Goal: Transaction & Acquisition: Subscribe to service/newsletter

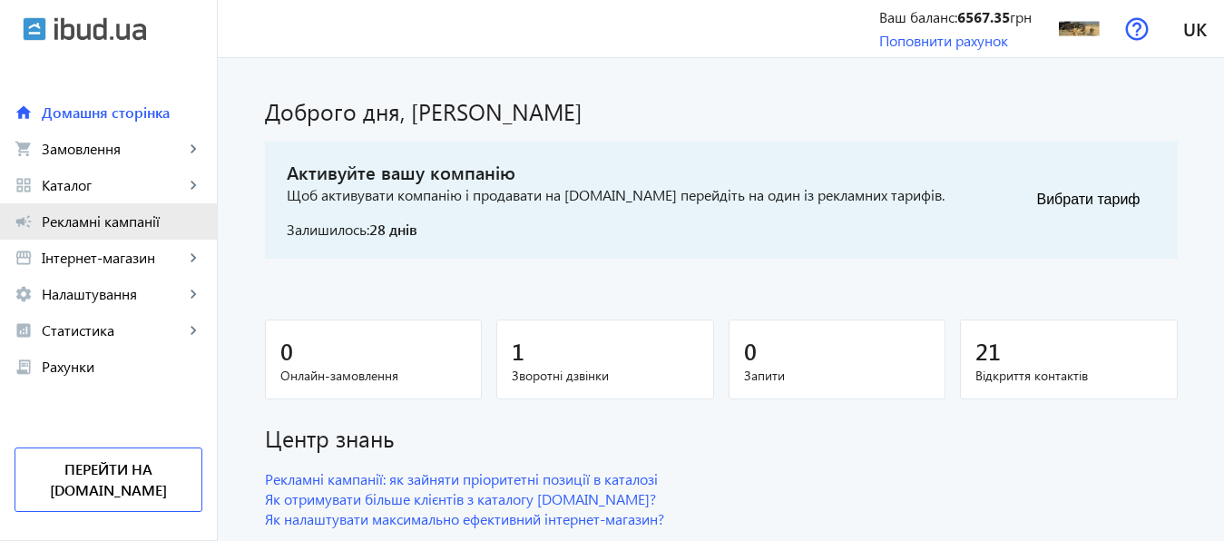
click at [100, 221] on span "Рекламні кампанії" at bounding box center [122, 221] width 161 height 18
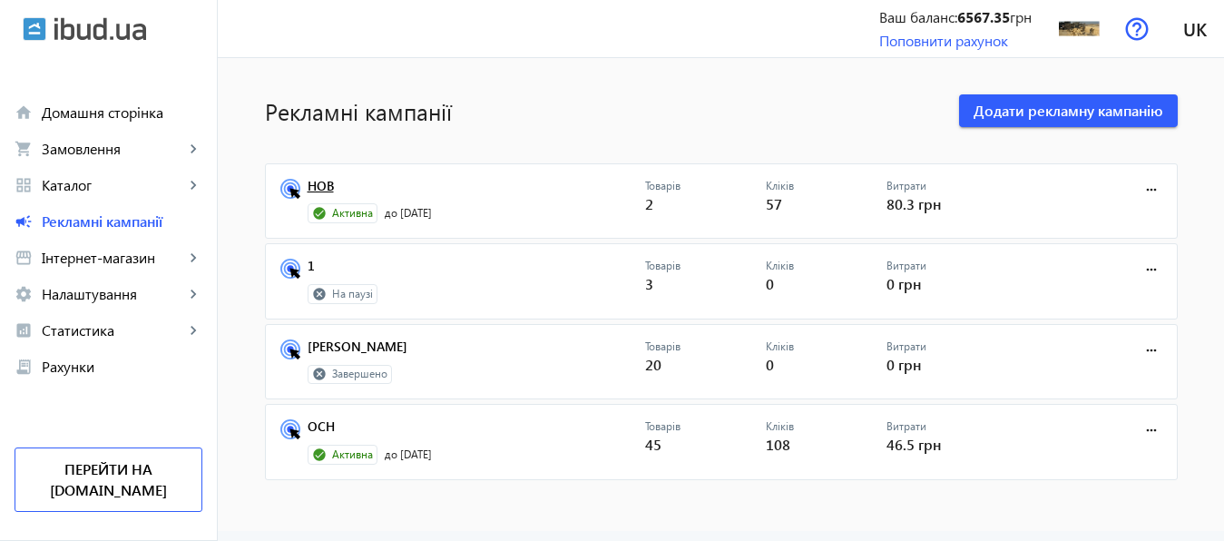
click at [315, 182] on link "НОВ" at bounding box center [477, 191] width 338 height 25
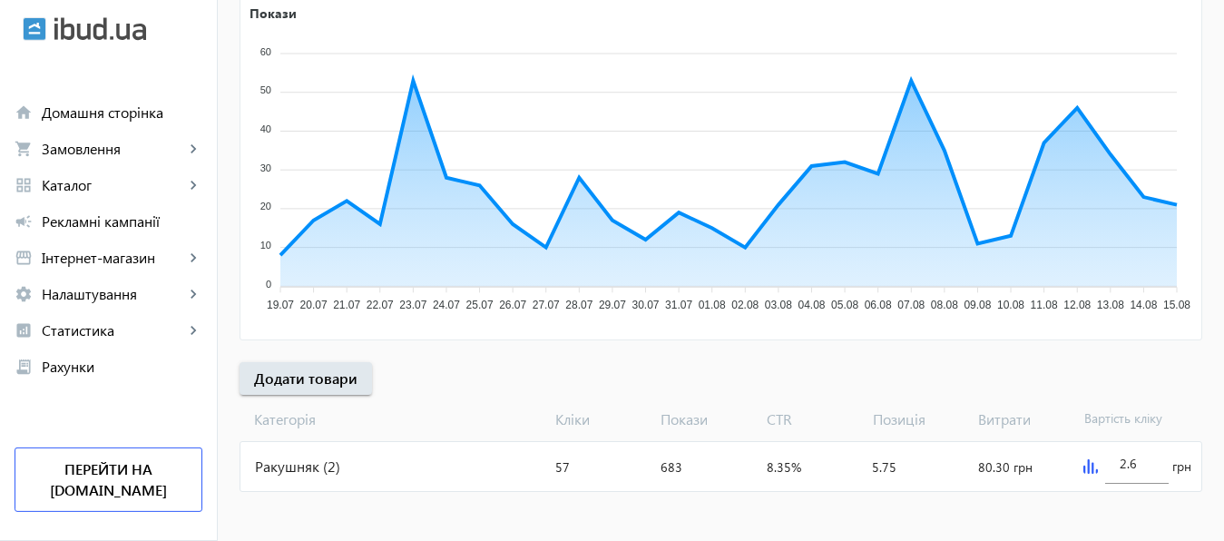
scroll to position [337, 0]
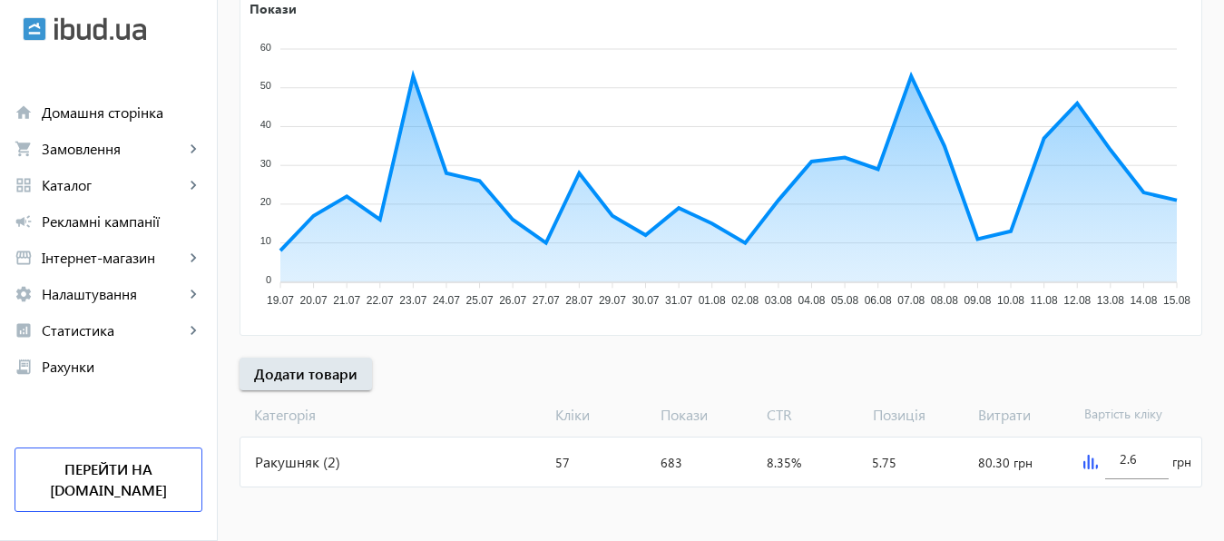
click at [1085, 461] on img at bounding box center [1091, 462] width 15 height 15
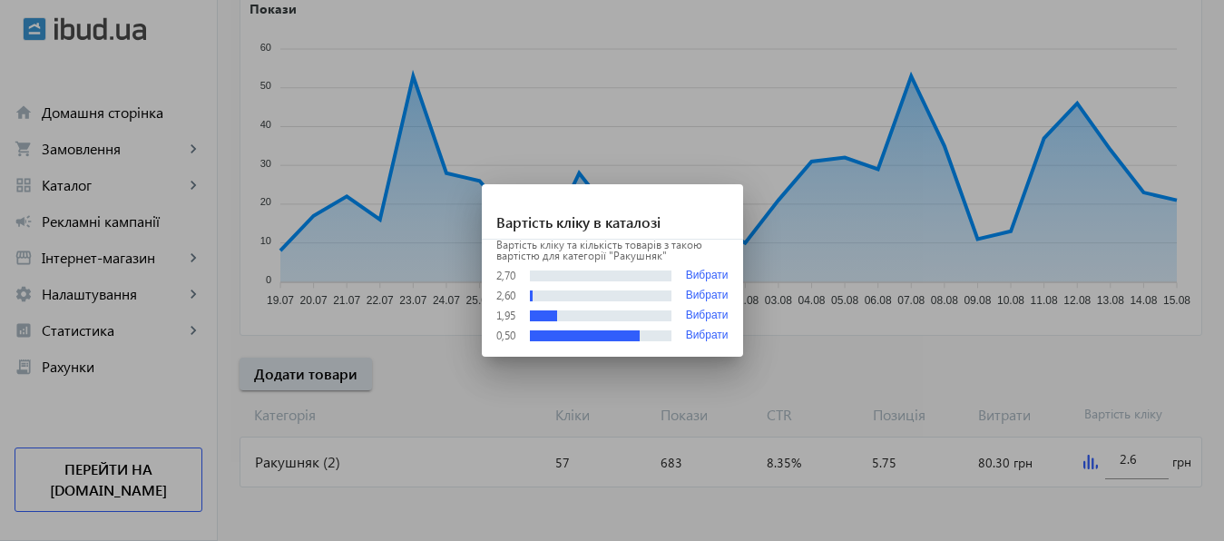
scroll to position [0, 0]
click at [1144, 462] on div at bounding box center [612, 270] width 1224 height 541
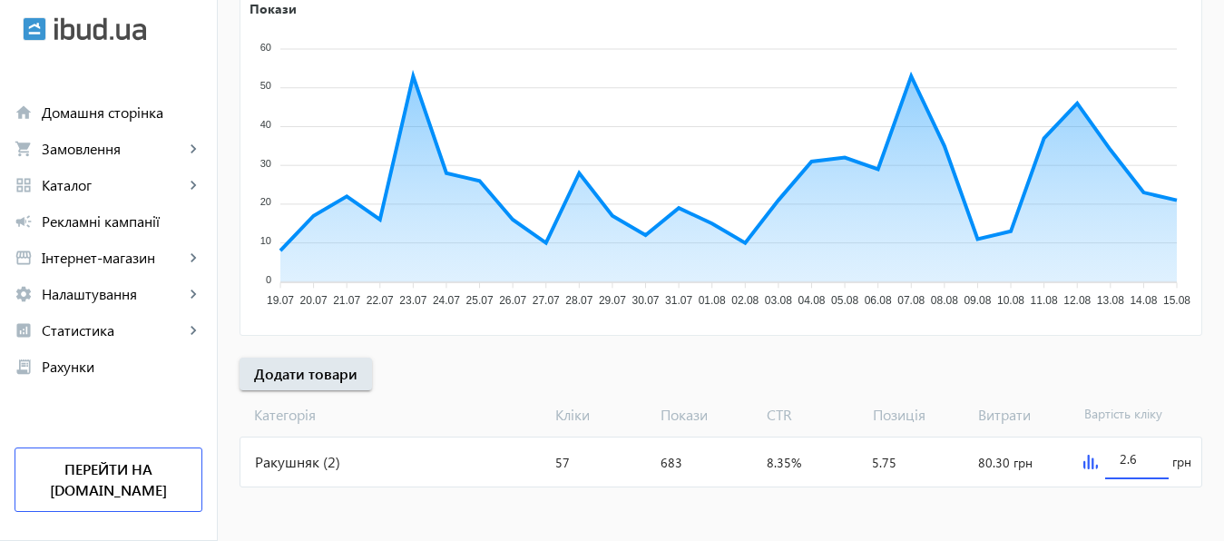
scroll to position [337, 0]
click at [1144, 462] on input "2.6" at bounding box center [1137, 458] width 34 height 17
type input "3"
click at [1125, 505] on mat-sidenav-content "arrow_back Рекламні кампанії НОВ Зупинити Період: з 14.05.2025 23:38 до 31.01.2…" at bounding box center [721, 131] width 1007 height 820
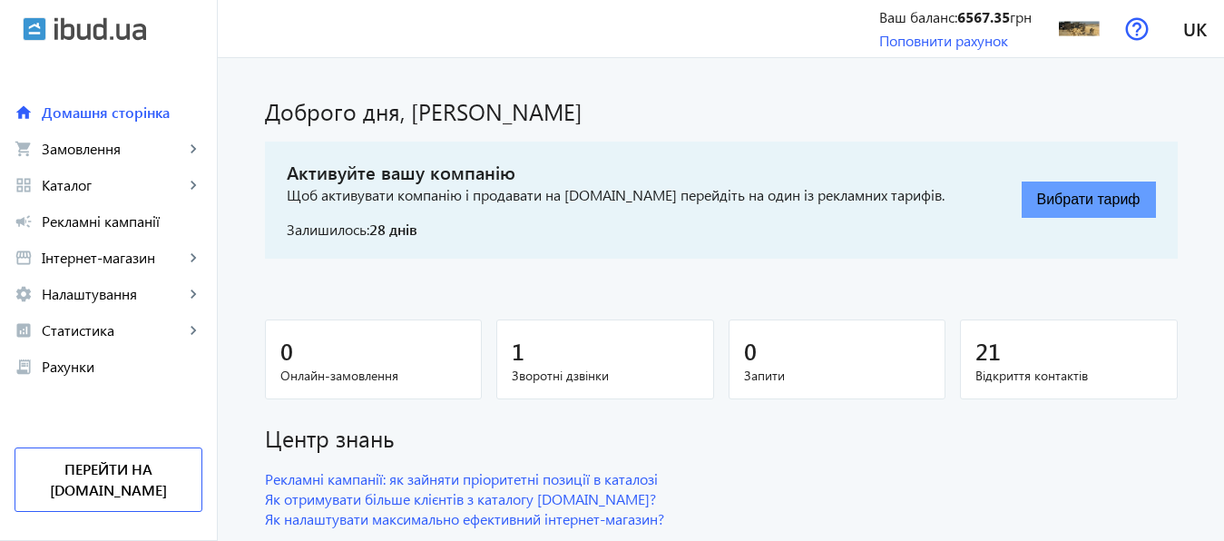
click at [1089, 199] on button "Вибрати тариф" at bounding box center [1089, 200] width 134 height 36
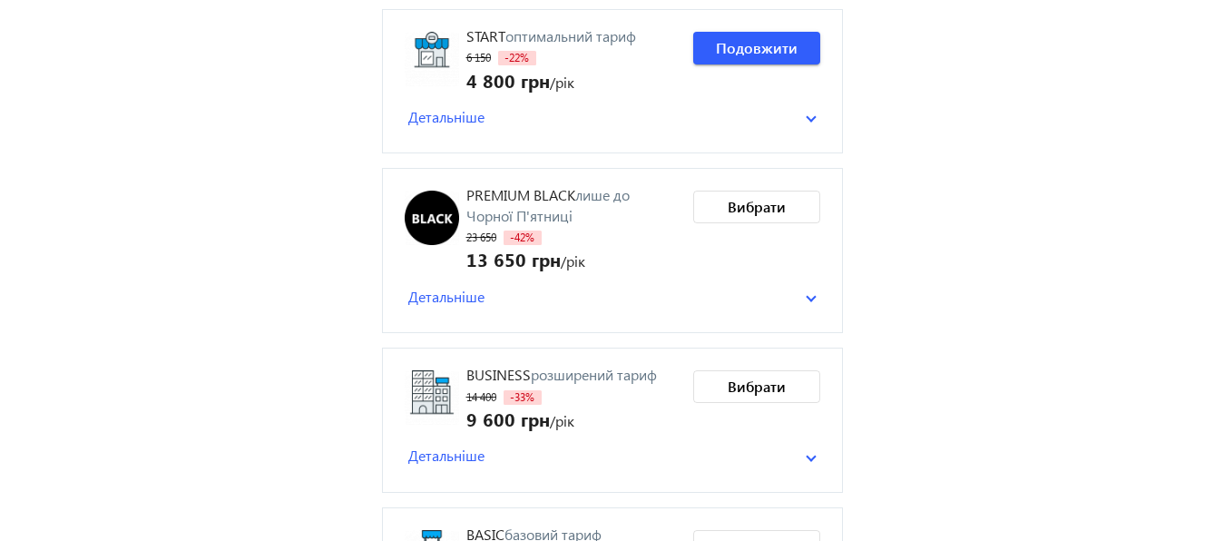
scroll to position [172, 0]
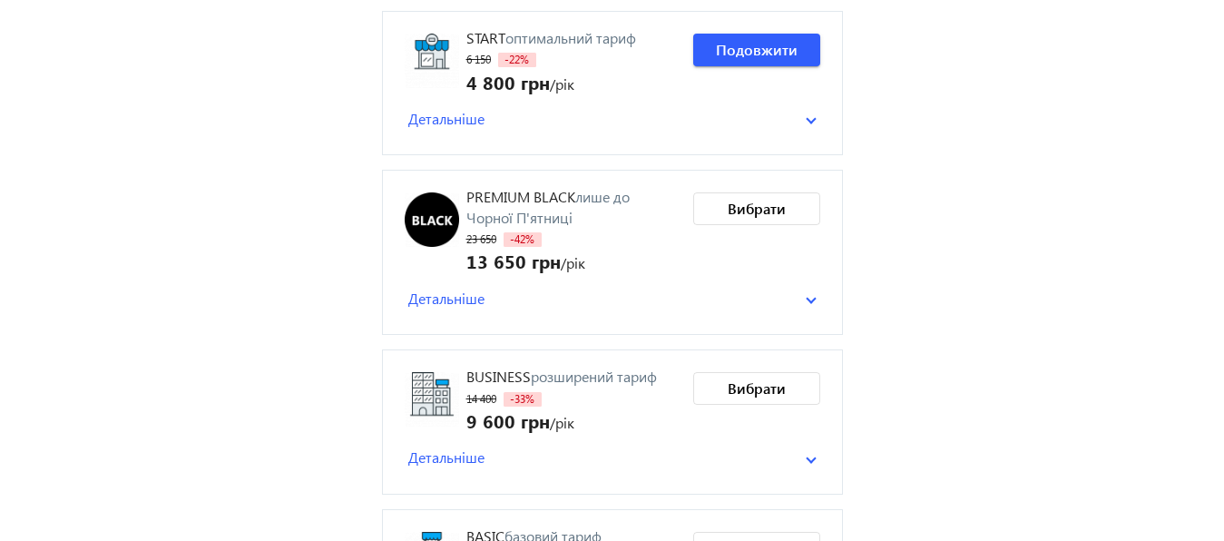
click at [440, 300] on span "Детальніше" at bounding box center [446, 299] width 76 height 20
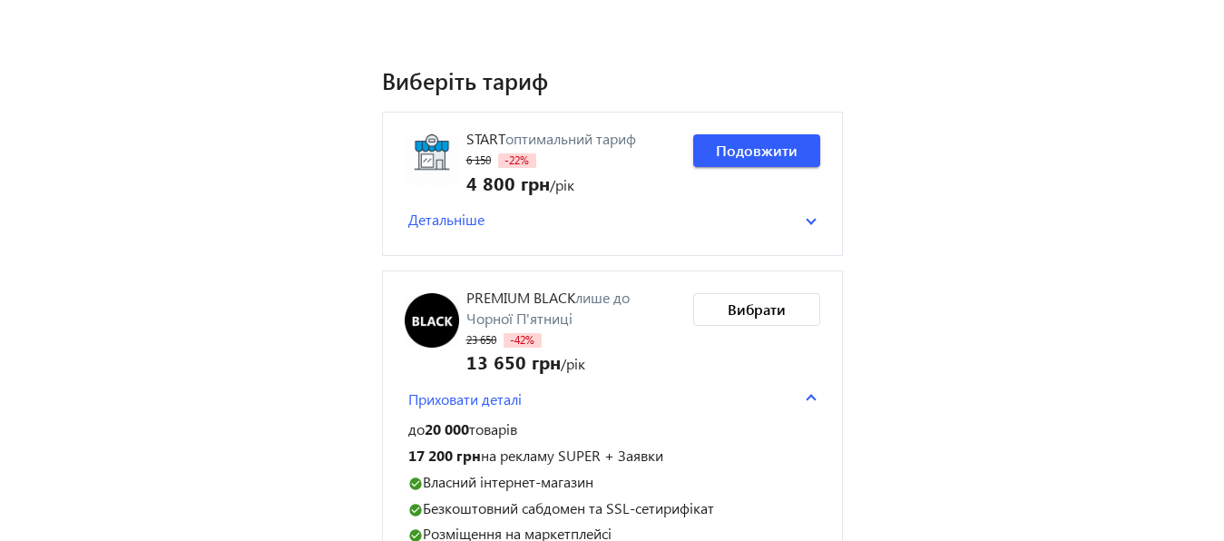
scroll to position [63, 0]
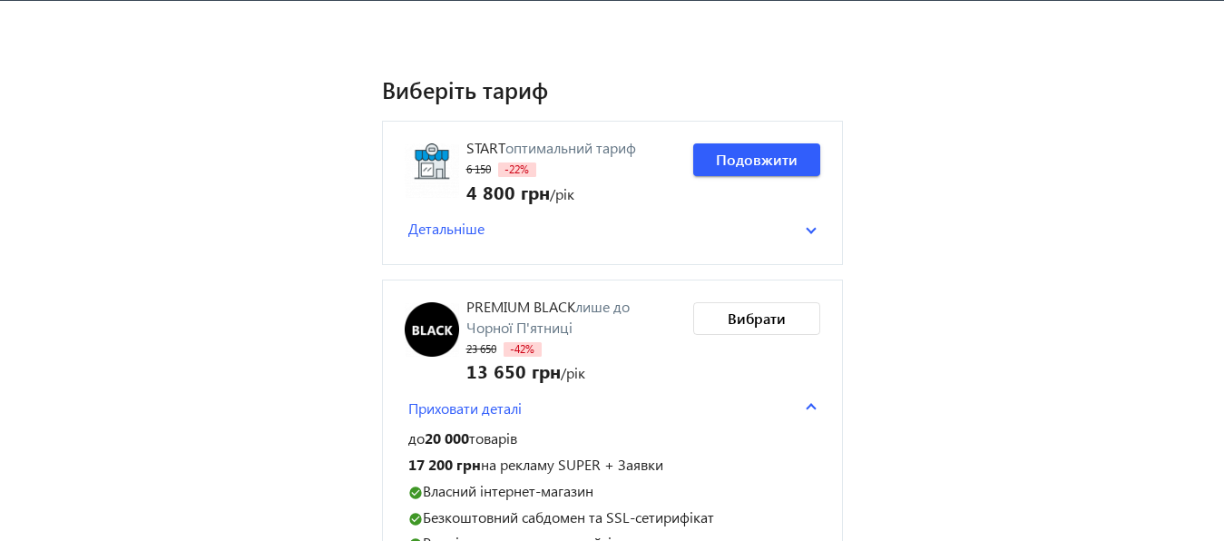
click at [450, 234] on span "Детальніше" at bounding box center [446, 229] width 76 height 20
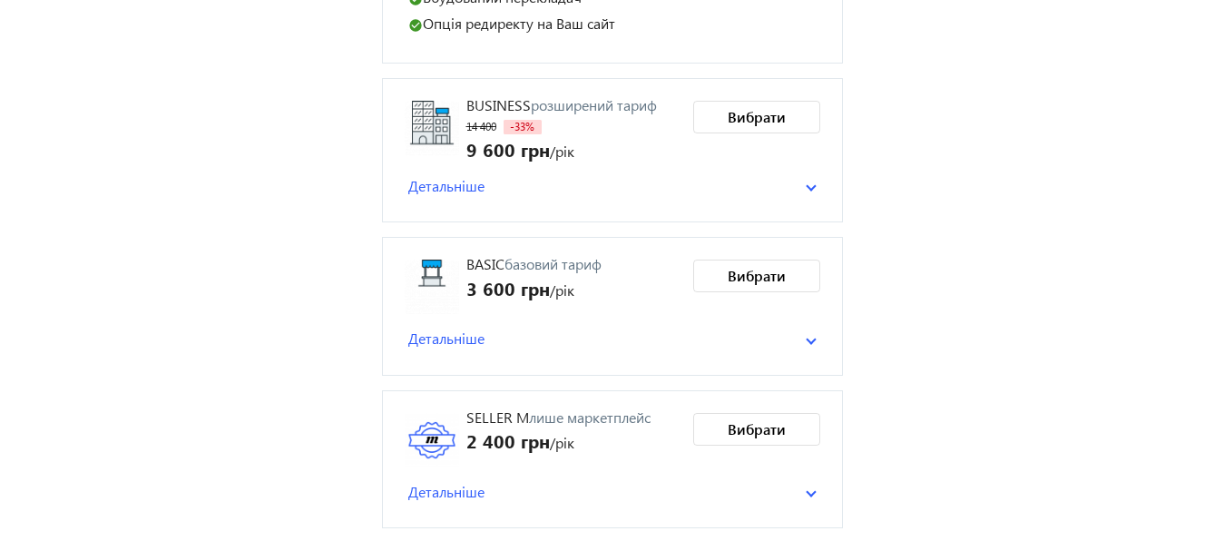
scroll to position [905, 0]
click at [458, 491] on span "Детальніше" at bounding box center [446, 490] width 76 height 20
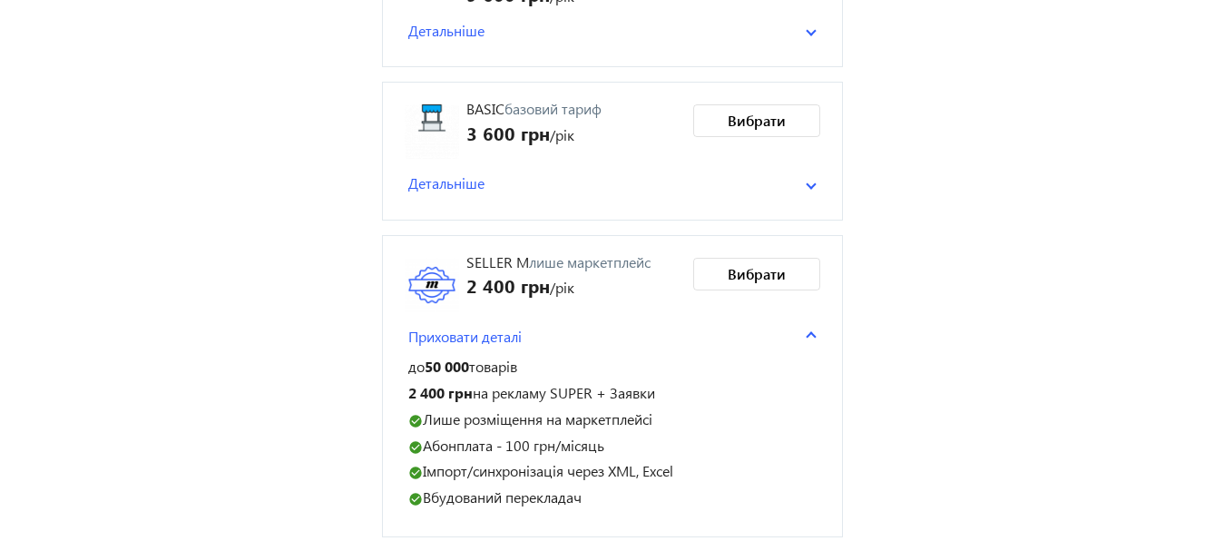
scroll to position [1070, 0]
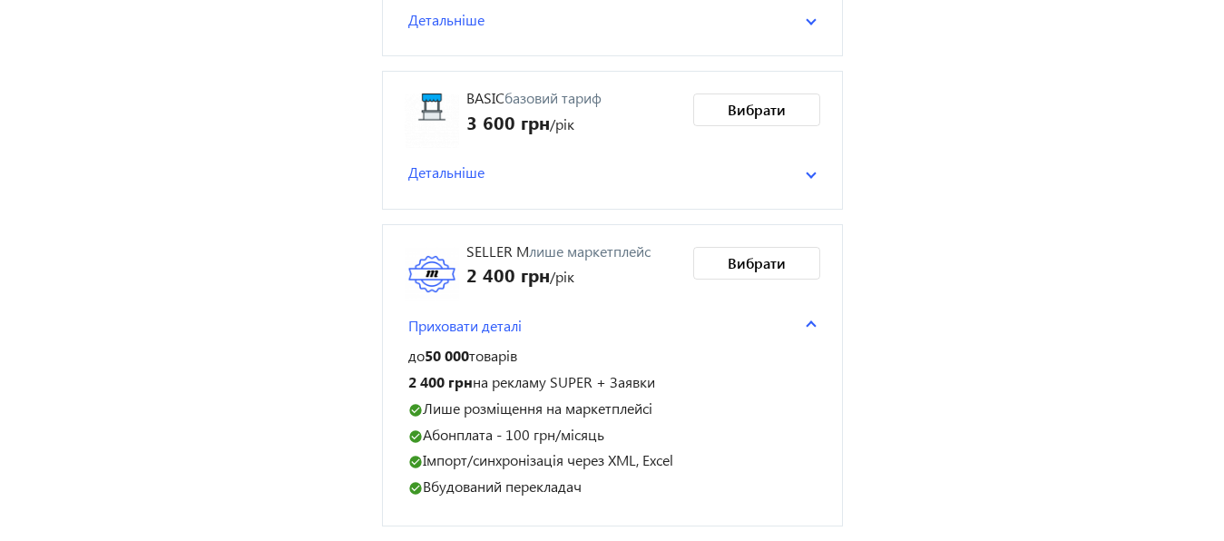
click at [473, 169] on span "Детальніше" at bounding box center [446, 172] width 76 height 20
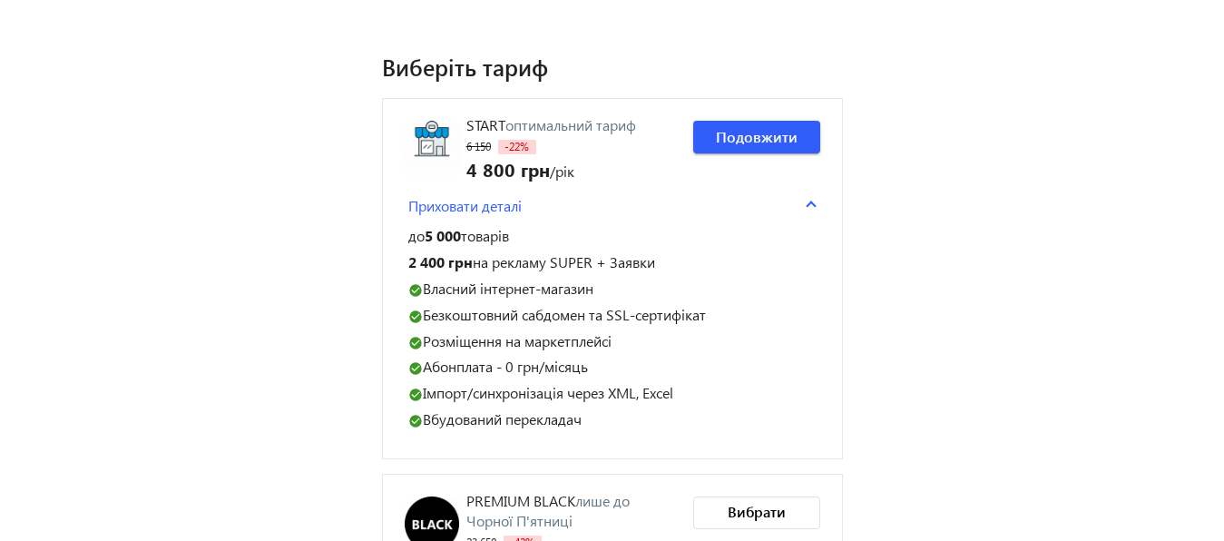
scroll to position [0, 0]
